Goal: Information Seeking & Learning: Learn about a topic

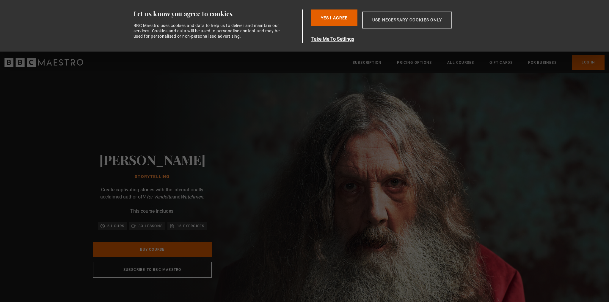
click at [381, 25] on button "Use necessary cookies only" at bounding box center [407, 20] width 90 height 17
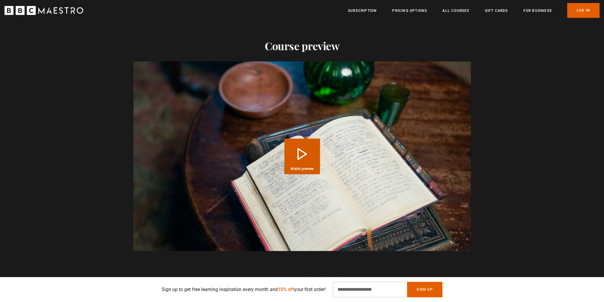
scroll to position [654, 0]
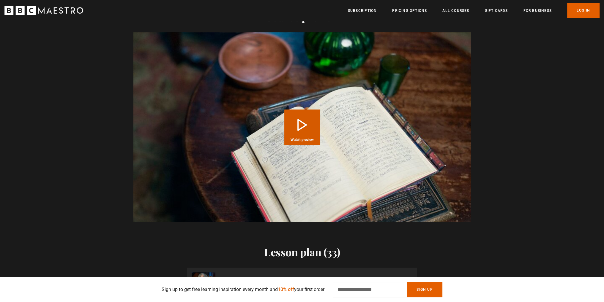
click at [319, 134] on button "Play Course overview for Storytelling with [PERSON_NAME] Watch preview" at bounding box center [302, 128] width 36 height 36
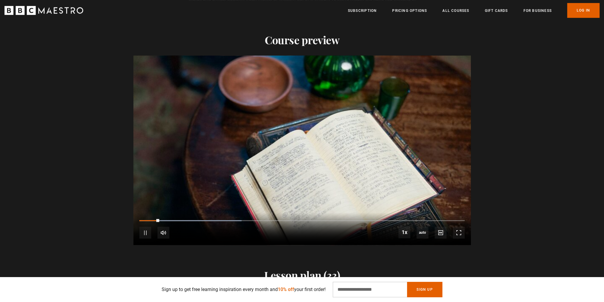
scroll to position [624, 0]
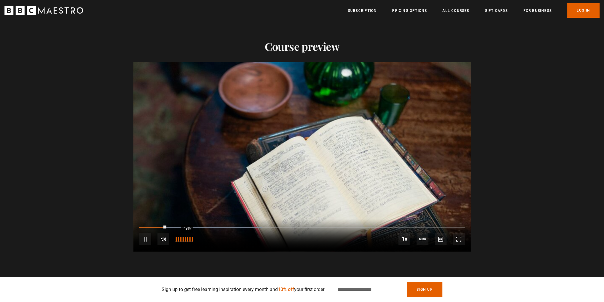
click at [183, 237] on div "49%" at bounding box center [184, 239] width 18 height 4
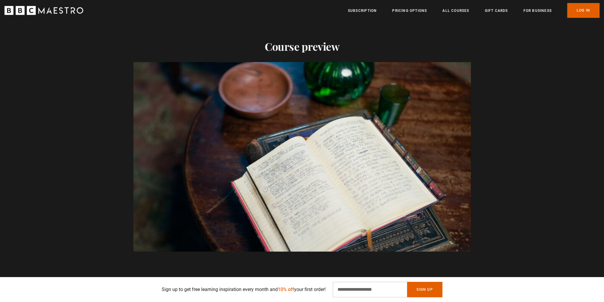
scroll to position [0, 856]
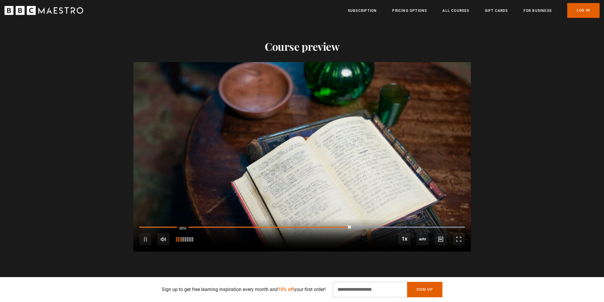
click at [179, 237] on div "30%" at bounding box center [184, 239] width 18 height 4
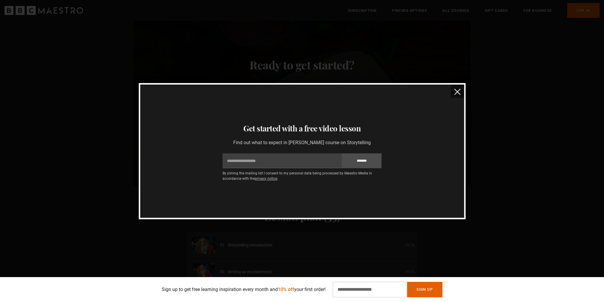
scroll to position [683, 0]
click at [460, 93] on button "close" at bounding box center [457, 91] width 13 height 13
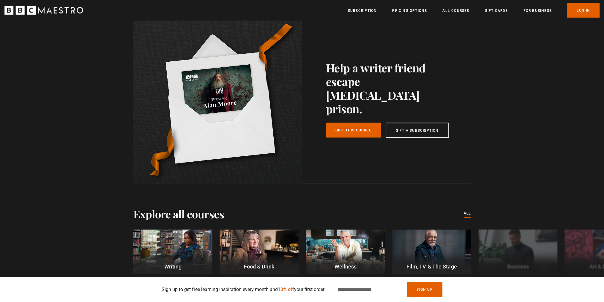
scroll to position [1545, 0]
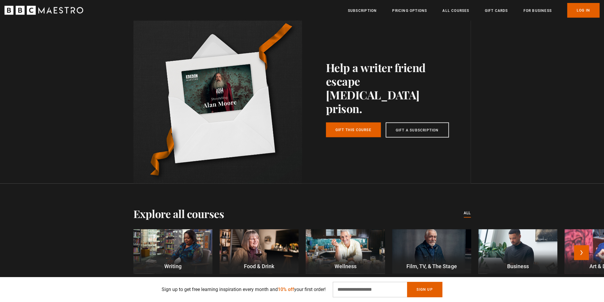
click at [429, 239] on div at bounding box center [431, 252] width 79 height 45
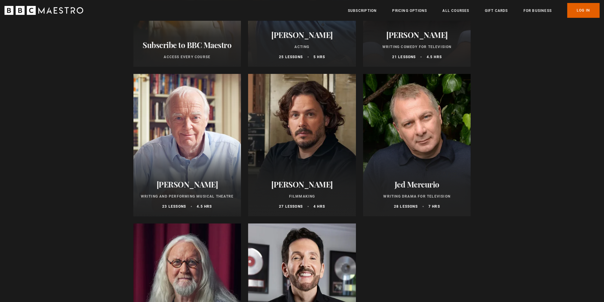
scroll to position [178, 0]
